Goal: Navigation & Orientation: Find specific page/section

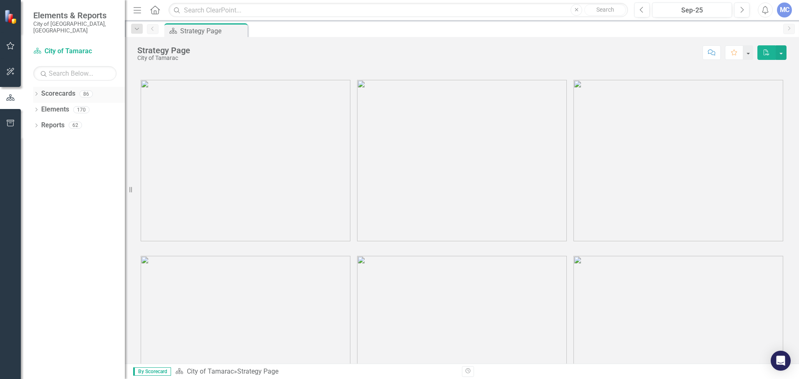
click at [35, 92] on icon "Dropdown" at bounding box center [36, 94] width 6 height 5
click at [37, 92] on icon "Dropdown" at bounding box center [36, 94] width 6 height 5
click at [37, 91] on icon "Dropdown" at bounding box center [35, 94] width 5 height 6
click at [37, 92] on icon "Dropdown" at bounding box center [36, 94] width 6 height 5
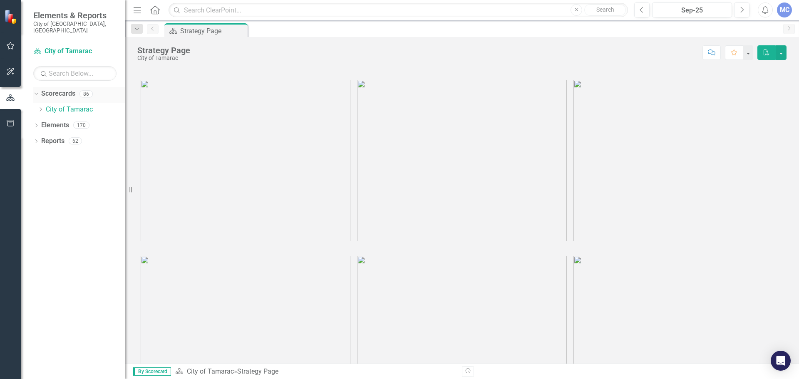
click at [82, 90] on div "86" at bounding box center [85, 93] width 13 height 7
click at [40, 87] on div "Dropdown Scorecards 86" at bounding box center [79, 95] width 92 height 16
click at [37, 91] on icon "Dropdown" at bounding box center [35, 94] width 5 height 6
click at [68, 89] on link "Scorecards" at bounding box center [58, 94] width 34 height 10
click at [88, 90] on div "86" at bounding box center [85, 93] width 13 height 7
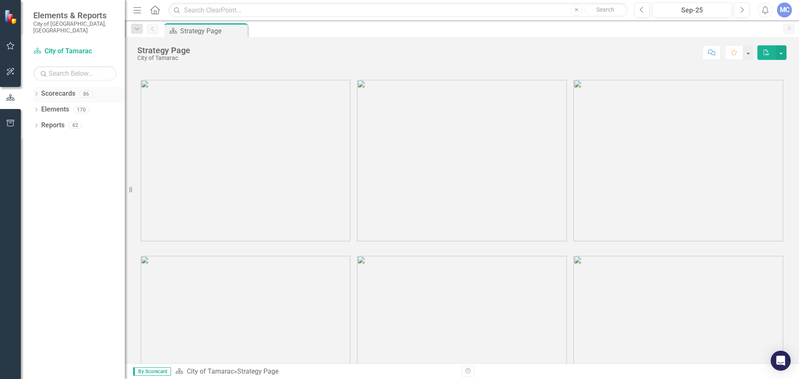
drag, startPoint x: 88, startPoint y: 87, endPoint x: 82, endPoint y: 88, distance: 5.9
click at [88, 90] on div "86" at bounding box center [85, 93] width 13 height 7
click at [37, 108] on icon "Dropdown" at bounding box center [36, 110] width 6 height 5
click at [38, 124] on icon "Dropdown" at bounding box center [40, 126] width 6 height 5
click at [42, 122] on icon "Dropdown" at bounding box center [39, 125] width 5 height 6
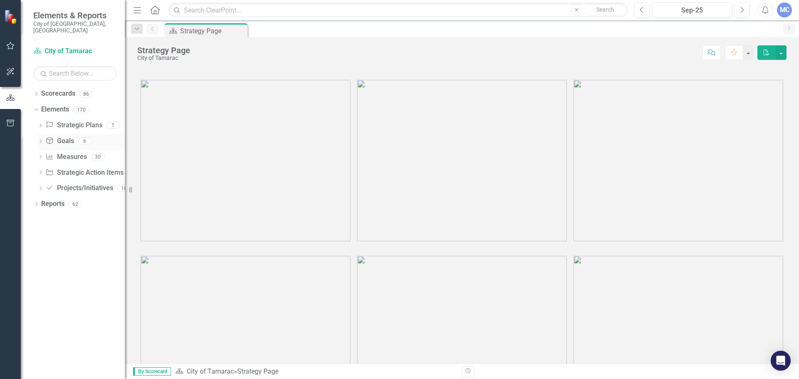
click at [40, 140] on icon "Dropdown" at bounding box center [40, 142] width 6 height 5
click at [35, 92] on icon "Dropdown" at bounding box center [36, 94] width 6 height 5
click at [37, 92] on icon "Dropdown" at bounding box center [36, 94] width 6 height 5
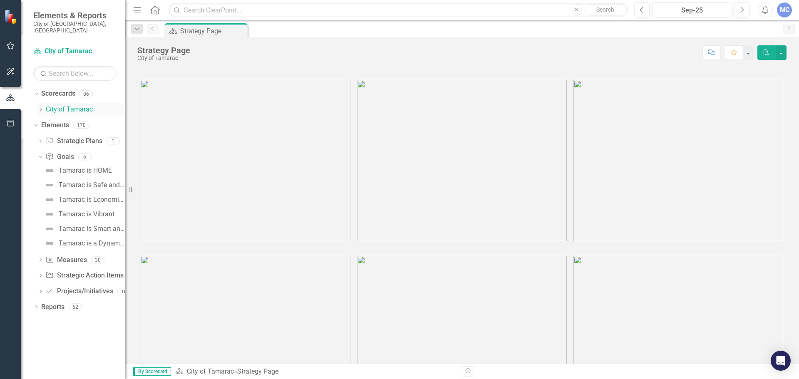
click at [42, 107] on icon "Dropdown" at bounding box center [40, 109] width 6 height 5
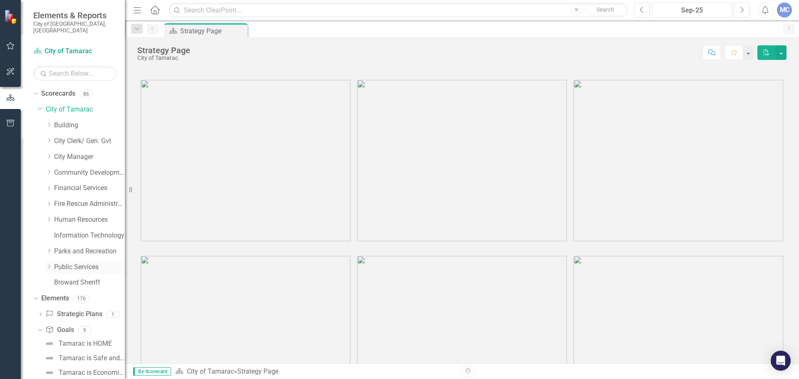
click at [50, 264] on icon "Dropdown" at bounding box center [49, 266] width 6 height 5
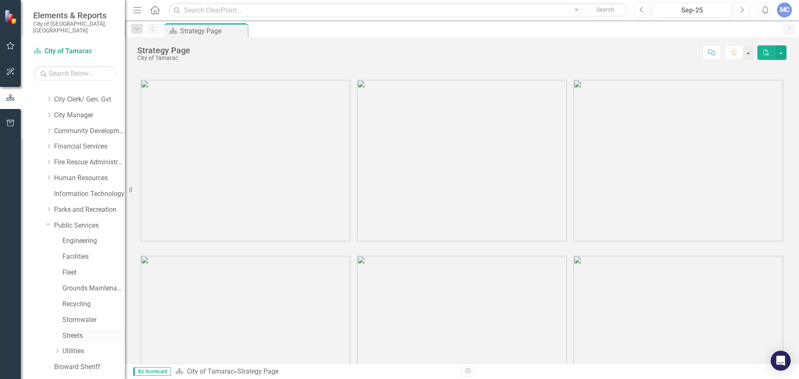
scroll to position [83, 0]
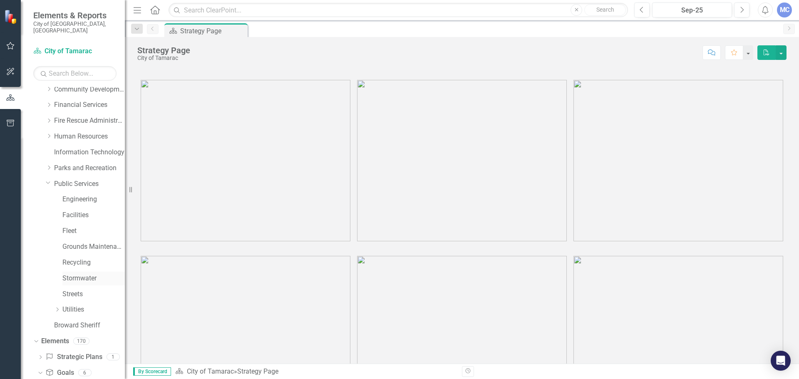
click at [83, 274] on link "Stormwater" at bounding box center [93, 279] width 62 height 10
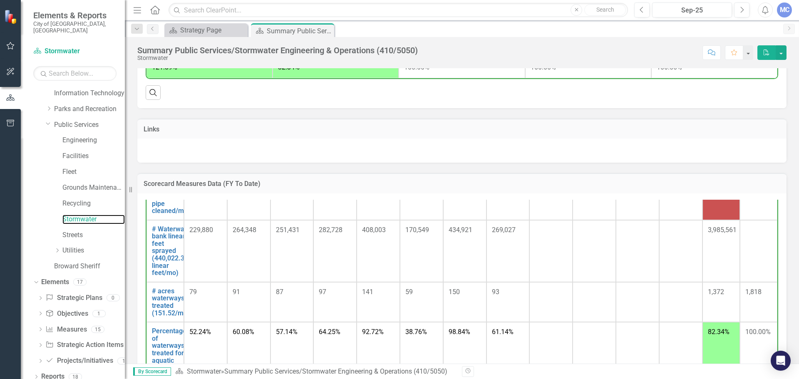
scroll to position [458, 0]
